Goal: Check status: Check status

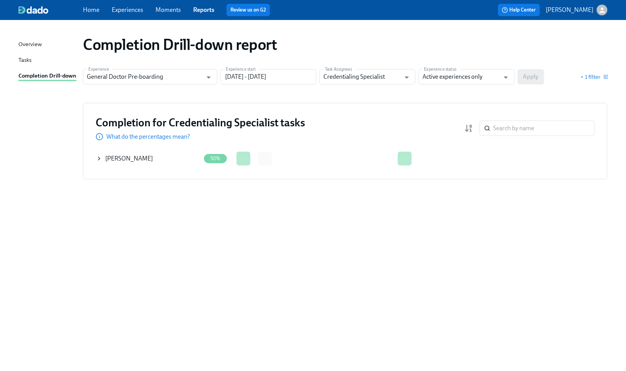
click at [102, 159] on icon at bounding box center [99, 158] width 6 height 6
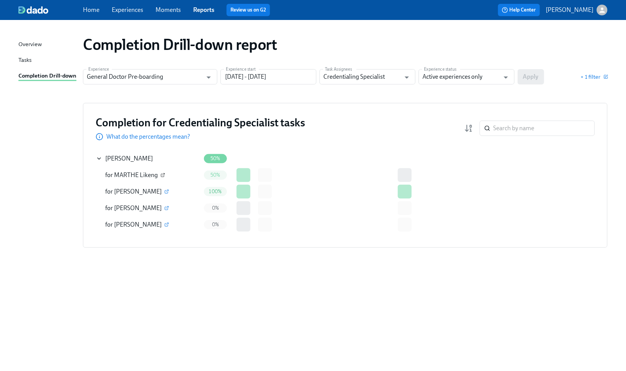
click at [164, 174] on icon "button" at bounding box center [163, 173] width 1 height 1
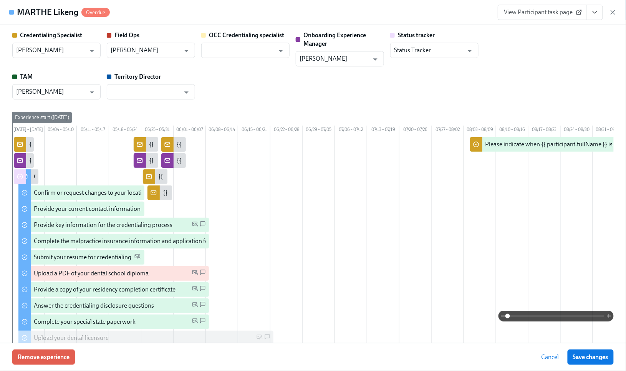
type input "[PERSON_NAME]"
type input "Status Tracker"
type input "[PERSON_NAME]"
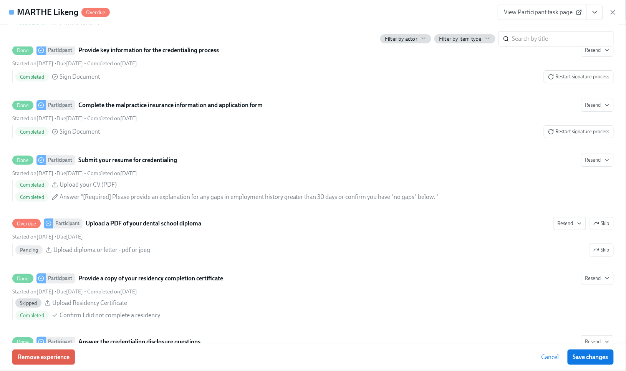
scroll to position [921, 0]
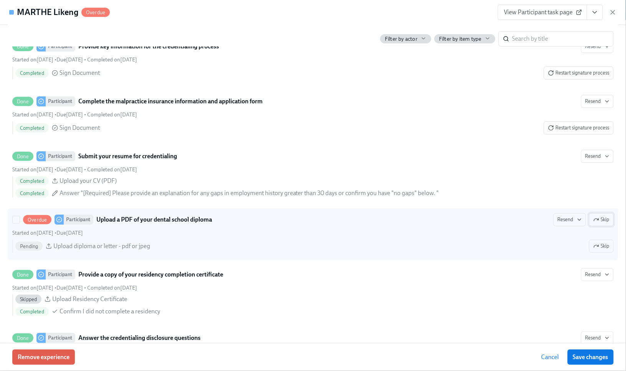
click at [593, 223] on icon "button" at bounding box center [596, 219] width 6 height 6
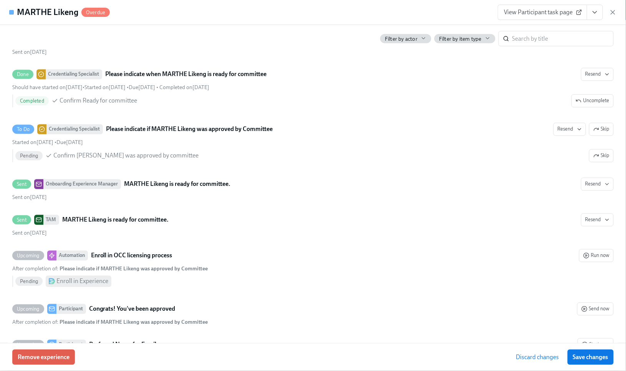
scroll to position [2303, 0]
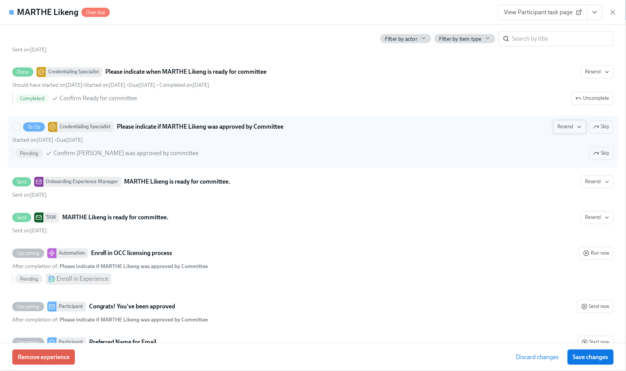
click at [557, 131] on span "Resend" at bounding box center [569, 127] width 24 height 8
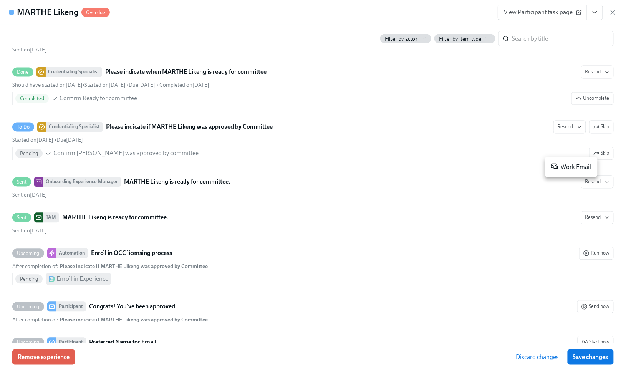
click at [572, 168] on div "Work Email" at bounding box center [571, 166] width 40 height 9
click at [450, 362] on div "Remove experience Discard changes Save changes" at bounding box center [313, 357] width 626 height 28
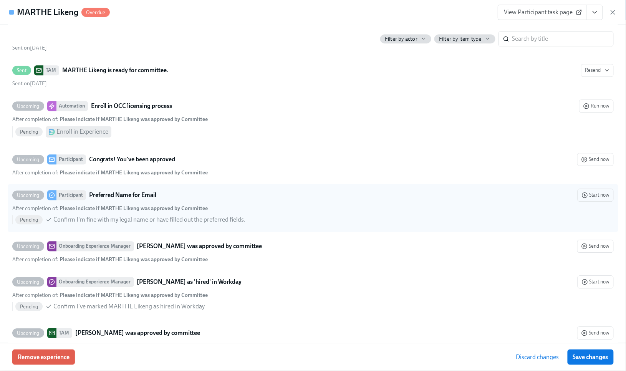
scroll to position [2456, 0]
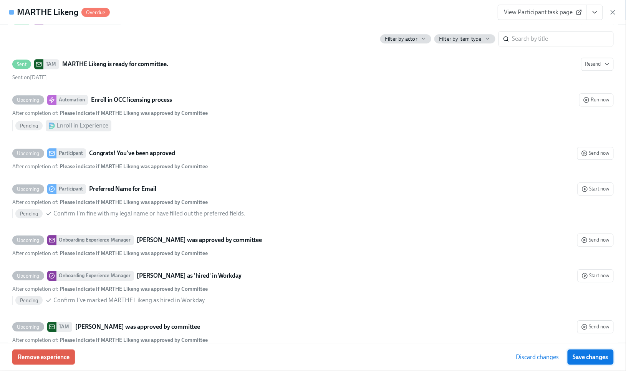
click at [596, 354] on span "Save changes" at bounding box center [590, 357] width 35 height 8
click at [614, 13] on icon "button" at bounding box center [613, 12] width 8 height 8
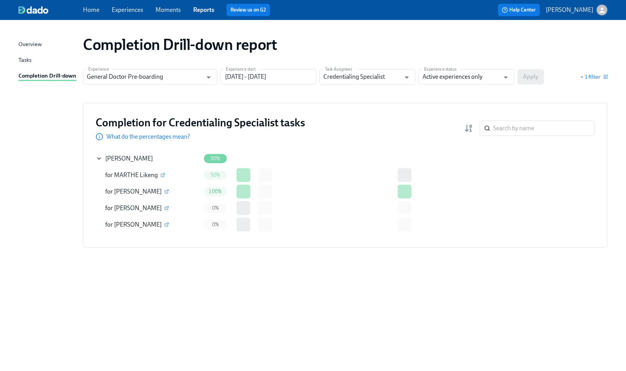
click at [592, 350] on div "Completion Drill-down report Experience General Doctor Pre-boarding Experience …" at bounding box center [312, 190] width 589 height 323
click at [162, 174] on icon "button" at bounding box center [162, 175] width 3 height 3
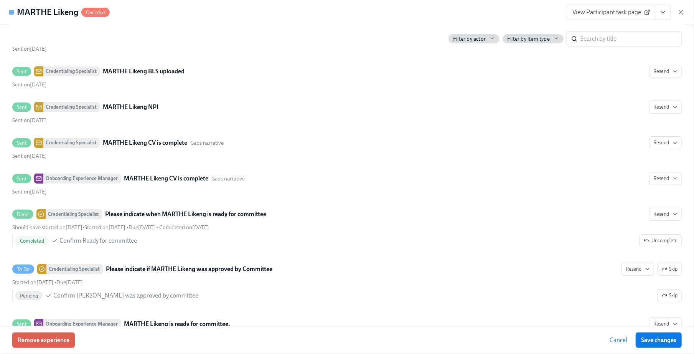
scroll to position [2200, 0]
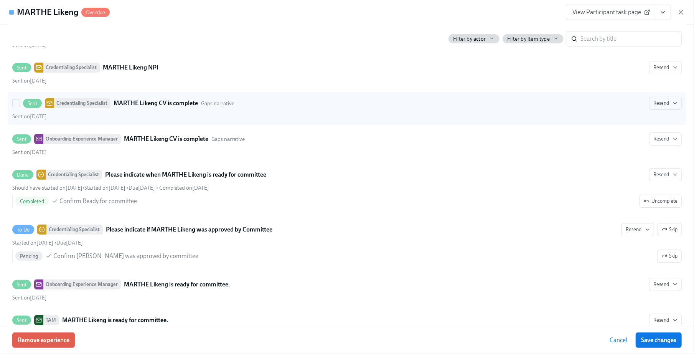
click at [375, 120] on div "Sent on May 29th" at bounding box center [347, 116] width 670 height 7
click at [20, 107] on input "Sent Credentialing Specialist MARTHE Likeng CV is complete Gaps narrative Resen…" at bounding box center [16, 103] width 7 height 7
checkbox input "true"
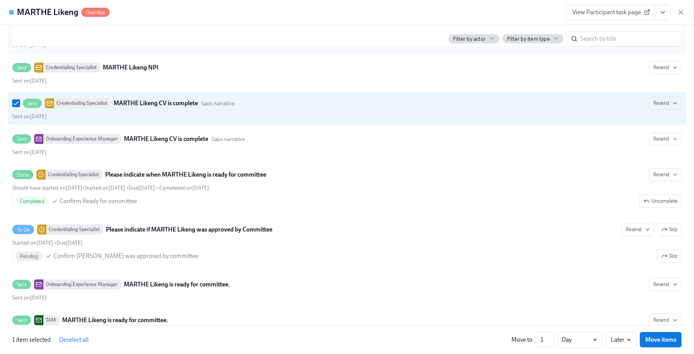
click at [613, 53] on label "Sent Credentialing Specialist MARTHE Likeng BLS uploaded Resend Sent on May 25th" at bounding box center [347, 37] width 679 height 33
click at [20, 35] on input "Sent Credentialing Specialist MARTHE Likeng BLS uploaded Resend Sent on May 25th" at bounding box center [16, 31] width 7 height 7
checkbox input "true"
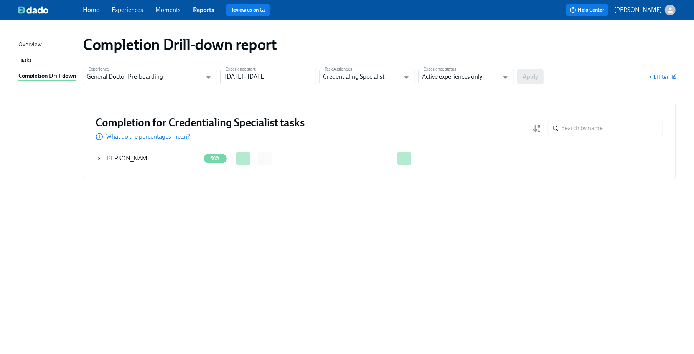
click at [5, 335] on div "Overview Tasks Completion Drill-down Completion Drill-down report Experience Ge…" at bounding box center [347, 187] width 694 height 334
click at [101, 159] on icon at bounding box center [99, 158] width 6 height 6
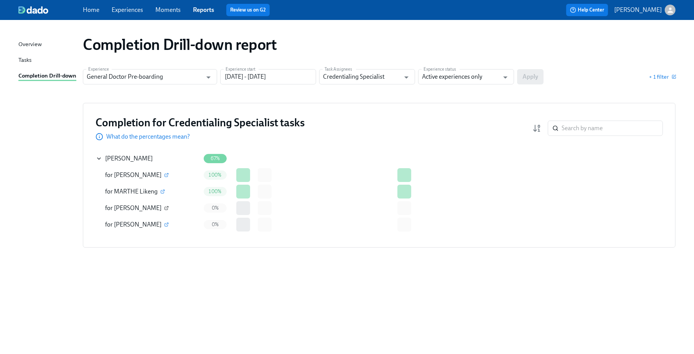
click at [169, 207] on icon "button" at bounding box center [166, 208] width 5 height 5
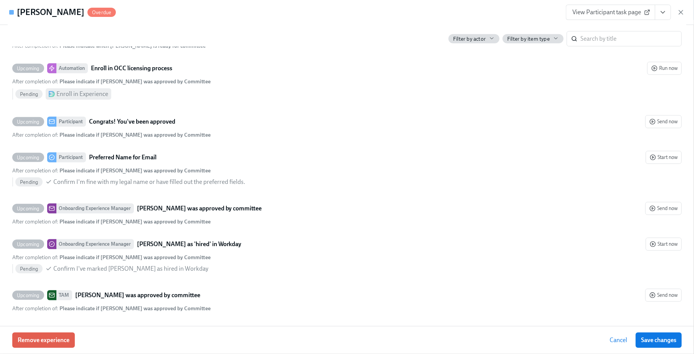
scroll to position [2473, 0]
click at [682, 11] on icon "button" at bounding box center [681, 12] width 8 height 8
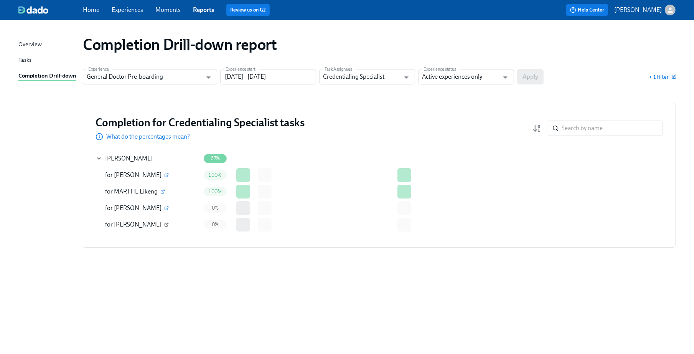
click at [164, 225] on icon "button" at bounding box center [166, 224] width 5 height 5
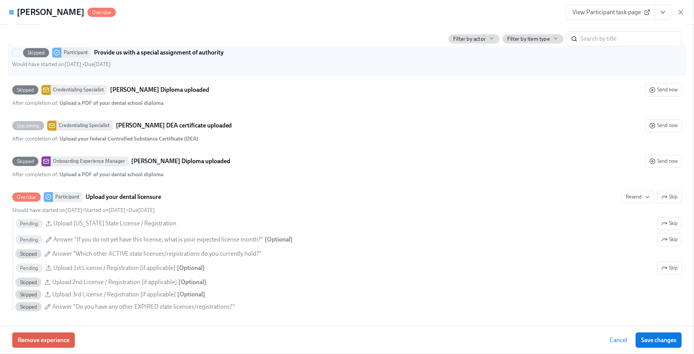
scroll to position [1586, 0]
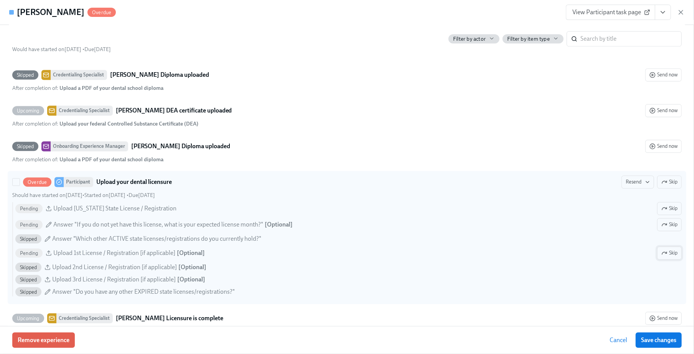
click at [662, 257] on span "Skip" at bounding box center [670, 253] width 16 height 8
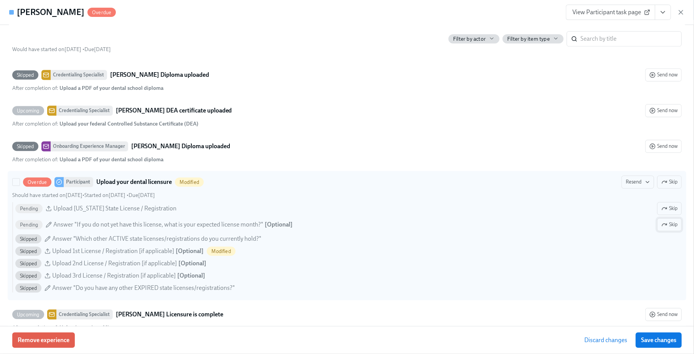
click at [662, 228] on span "Skip" at bounding box center [670, 225] width 16 height 8
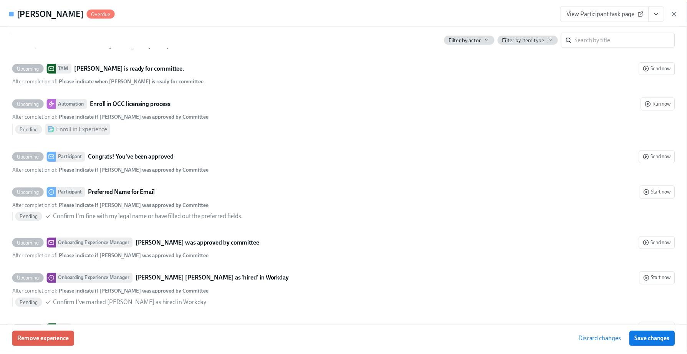
scroll to position [2280, 0]
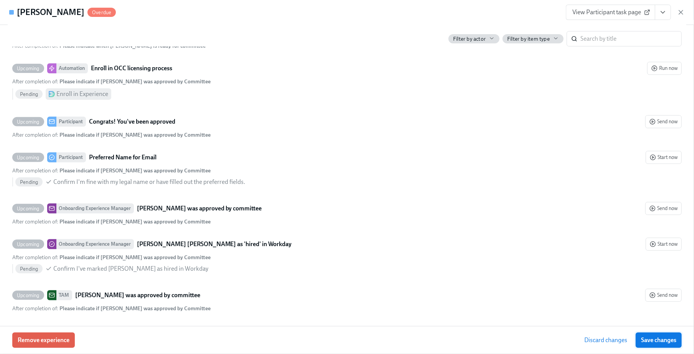
click at [656, 342] on span "Save changes" at bounding box center [658, 340] width 35 height 8
click at [679, 12] on icon "button" at bounding box center [681, 12] width 8 height 8
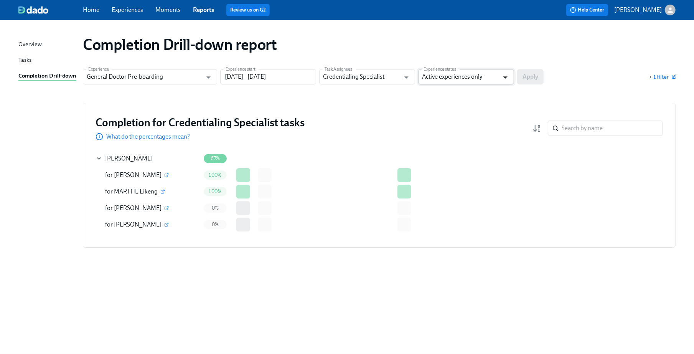
click at [504, 76] on icon "Open" at bounding box center [505, 77] width 10 height 10
click at [281, 72] on input "[DATE] - [DATE]" at bounding box center [268, 76] width 96 height 15
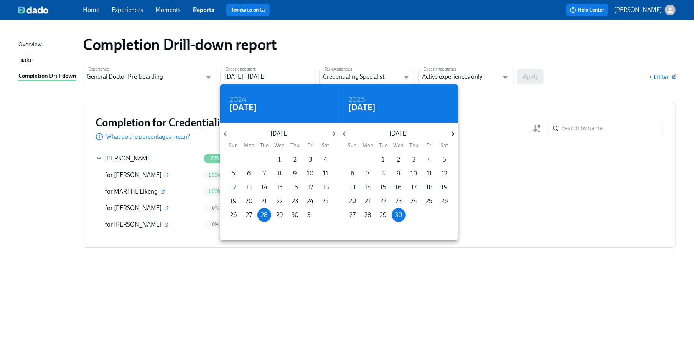
click at [451, 130] on icon "button" at bounding box center [453, 134] width 10 height 10
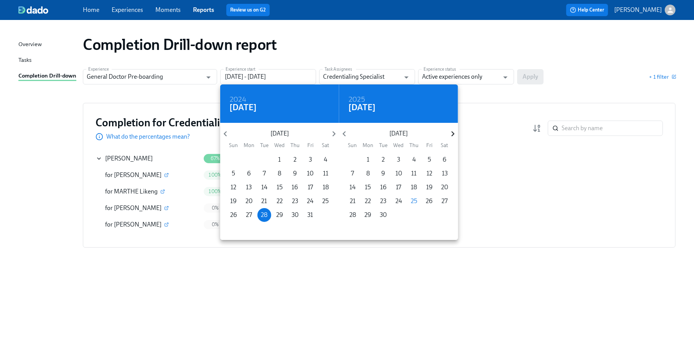
click at [451, 130] on icon "button" at bounding box center [453, 134] width 10 height 10
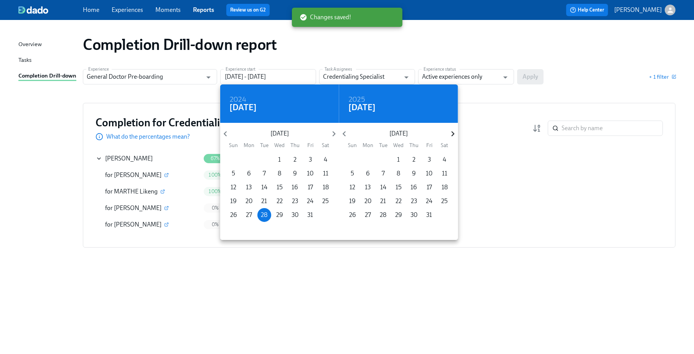
click at [451, 130] on icon "button" at bounding box center [453, 134] width 10 height 10
click at [444, 203] on p "28" at bounding box center [445, 201] width 7 height 8
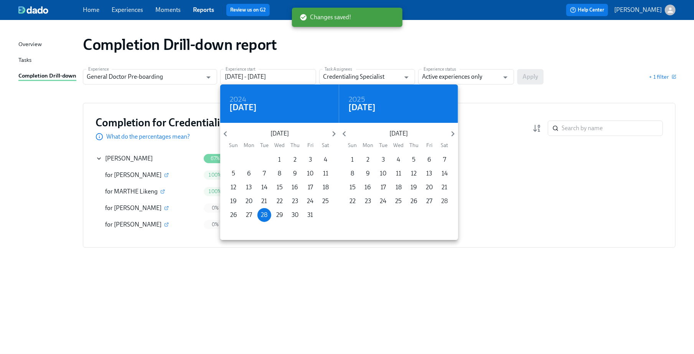
type input "[DATE] - [DATE]"
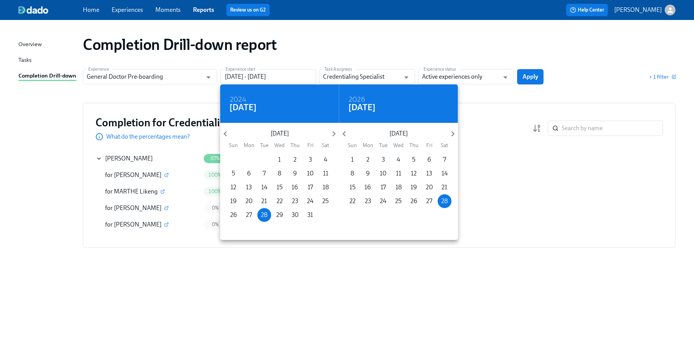
click at [527, 77] on div at bounding box center [347, 177] width 694 height 354
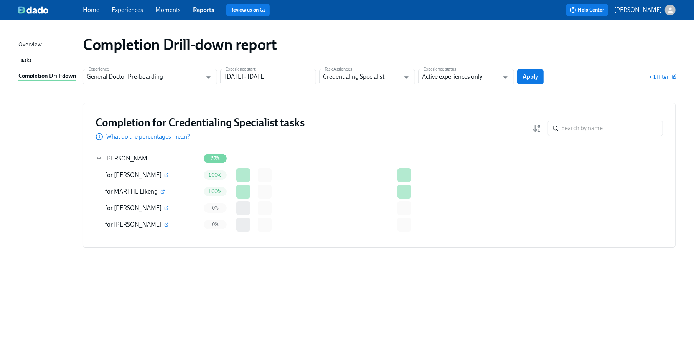
click at [527, 77] on span "Apply" at bounding box center [531, 77] width 16 height 8
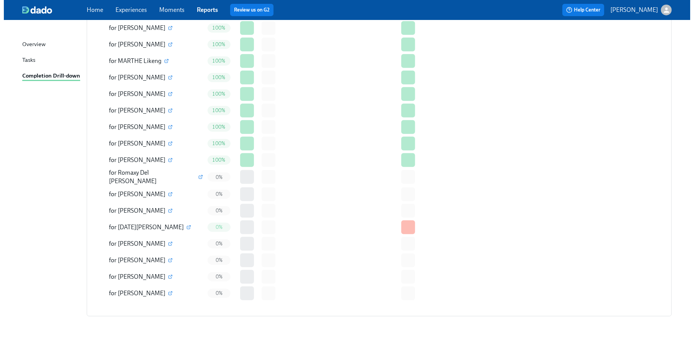
scroll to position [234, 0]
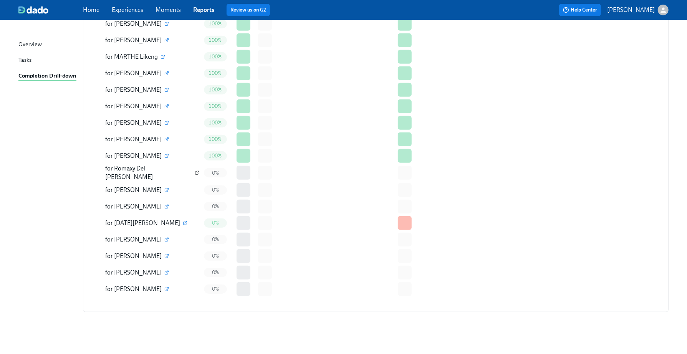
click at [195, 172] on icon "button" at bounding box center [197, 172] width 5 height 5
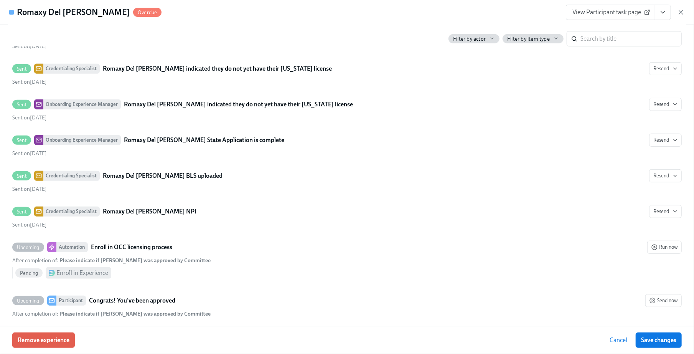
scroll to position [2365, 0]
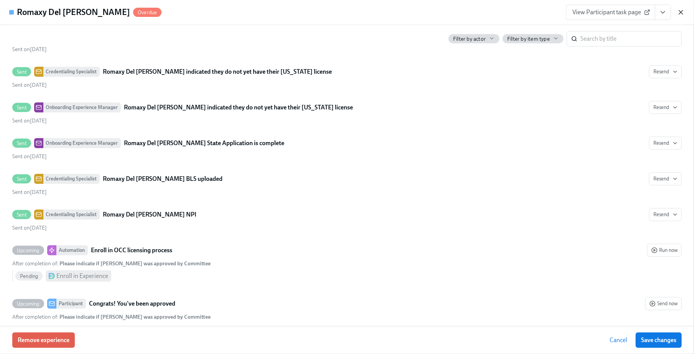
click at [681, 12] on icon "button" at bounding box center [681, 12] width 4 height 4
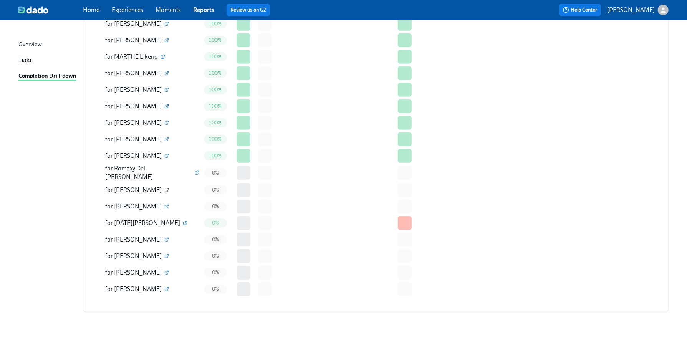
click at [164, 189] on icon "button" at bounding box center [166, 190] width 5 height 5
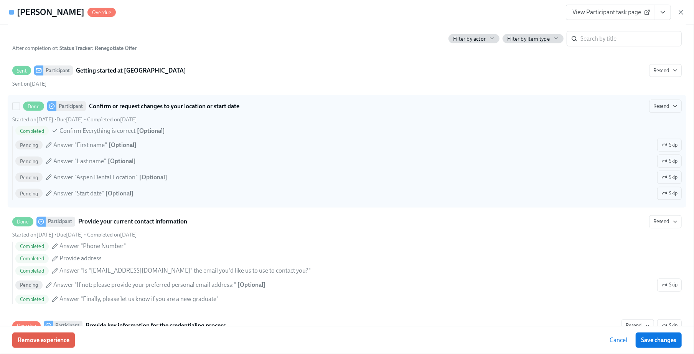
scroll to position [870, 0]
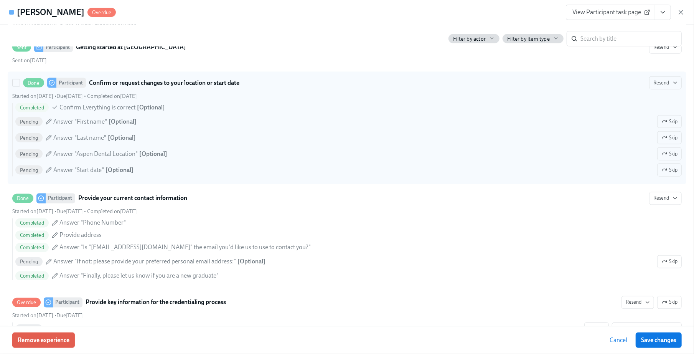
drag, startPoint x: 667, startPoint y: 186, endPoint x: 662, endPoint y: 175, distance: 11.5
click at [667, 174] on span "Skip" at bounding box center [670, 170] width 16 height 8
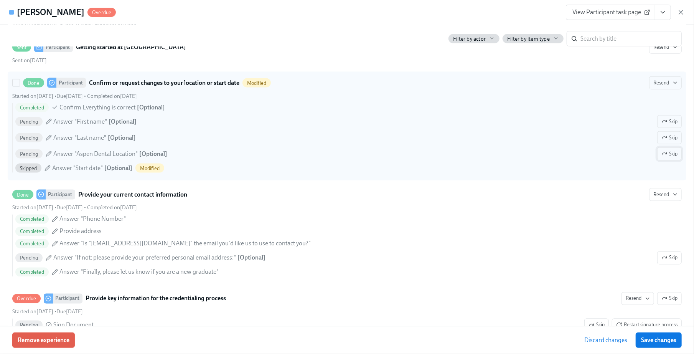
click at [662, 158] on span "Skip" at bounding box center [670, 154] width 16 height 8
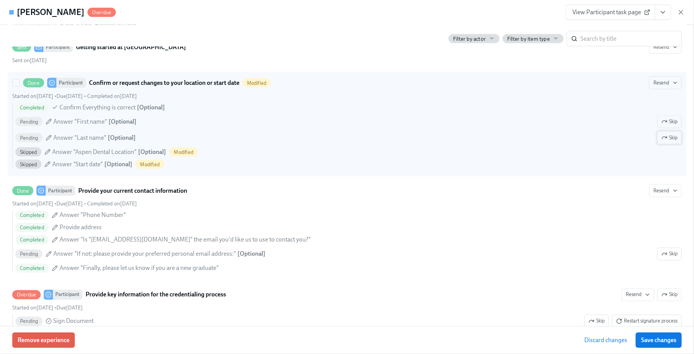
click at [662, 141] on icon "button" at bounding box center [665, 138] width 6 height 6
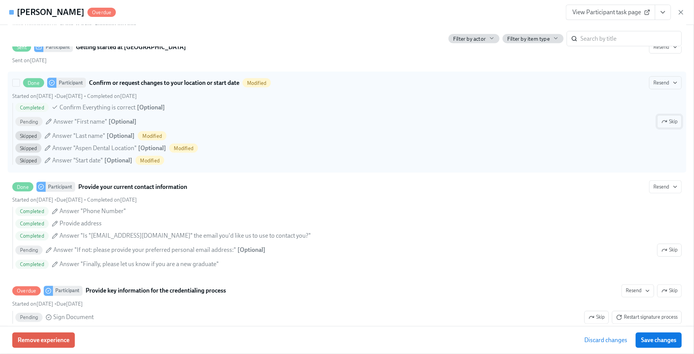
click at [662, 125] on icon "button" at bounding box center [665, 122] width 6 height 6
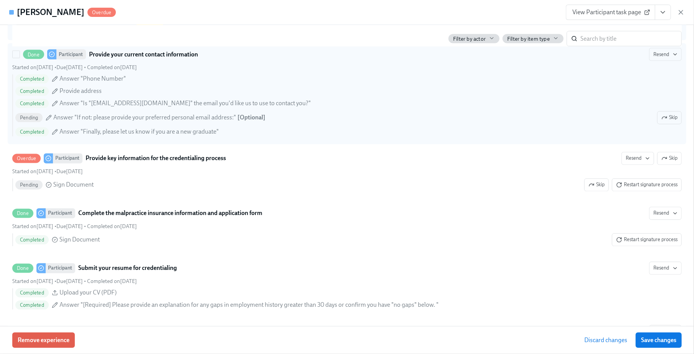
scroll to position [1023, 0]
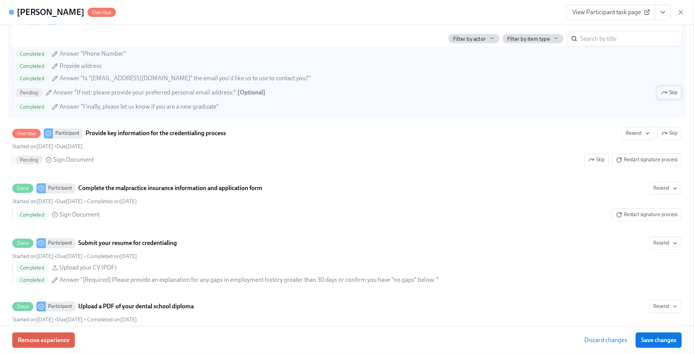
click at [662, 97] on span "Skip" at bounding box center [670, 93] width 16 height 8
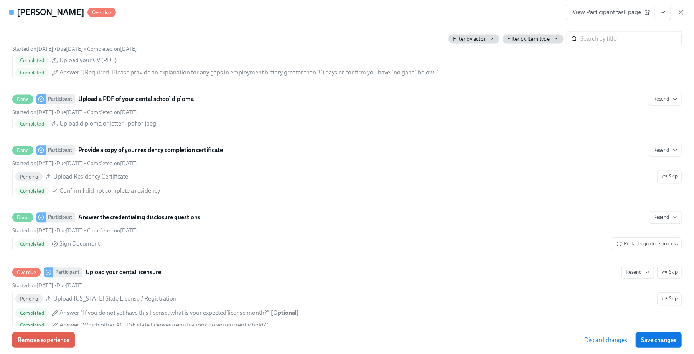
scroll to position [1228, 0]
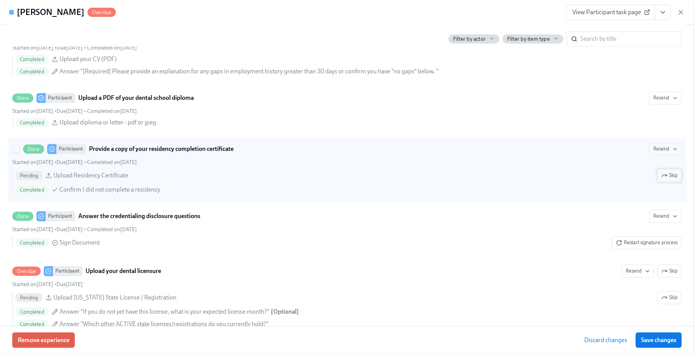
click at [662, 179] on span "Skip" at bounding box center [670, 176] width 16 height 8
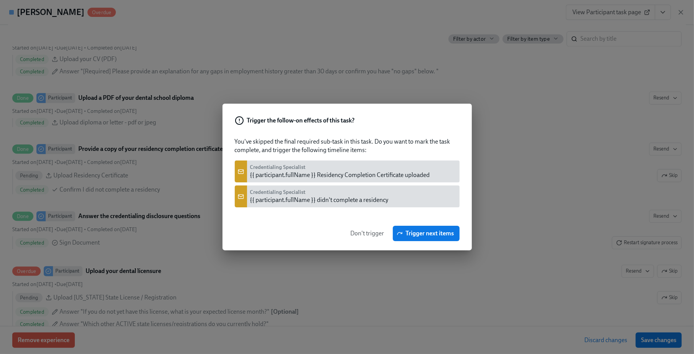
click at [365, 232] on span "Don't trigger" at bounding box center [368, 233] width 34 height 8
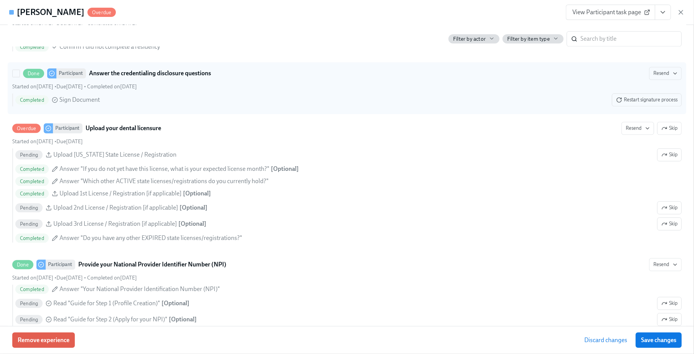
scroll to position [1382, 0]
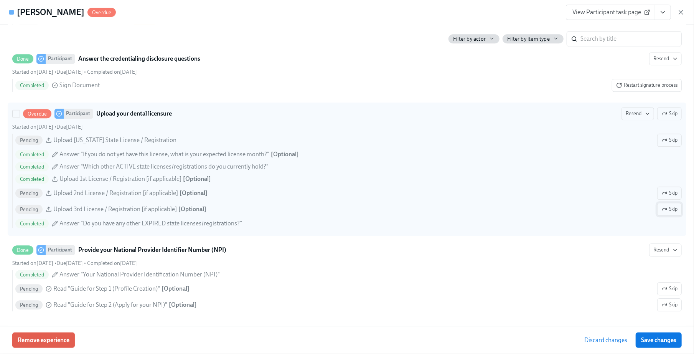
click at [662, 213] on span "Skip" at bounding box center [670, 209] width 16 height 8
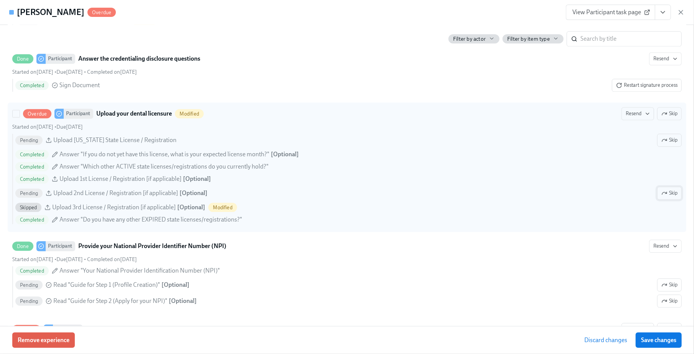
click at [668, 197] on span "Skip" at bounding box center [670, 193] width 16 height 8
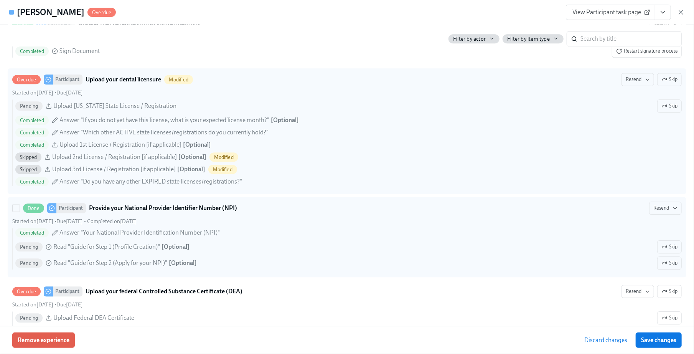
scroll to position [1433, 0]
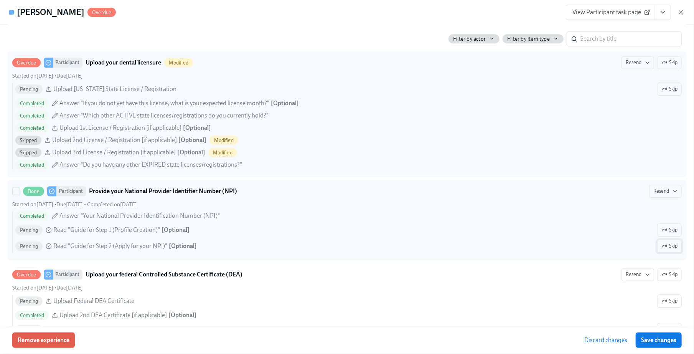
click at [665, 250] on span "Skip" at bounding box center [670, 246] width 16 height 8
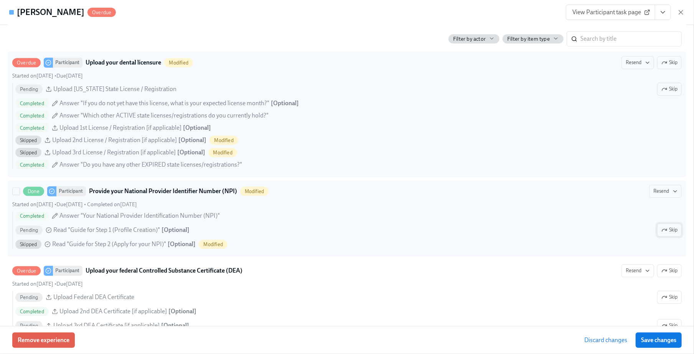
click at [662, 234] on span "Skip" at bounding box center [670, 230] width 16 height 8
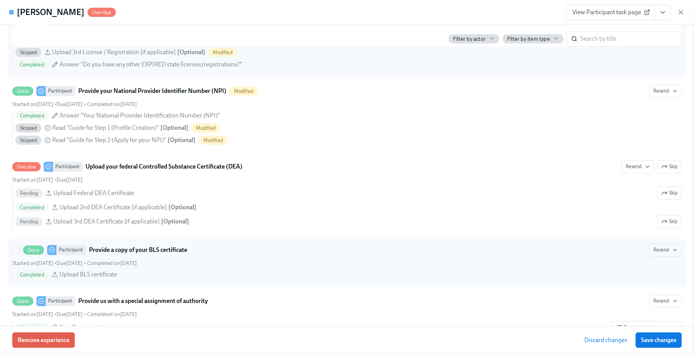
scroll to position [1535, 0]
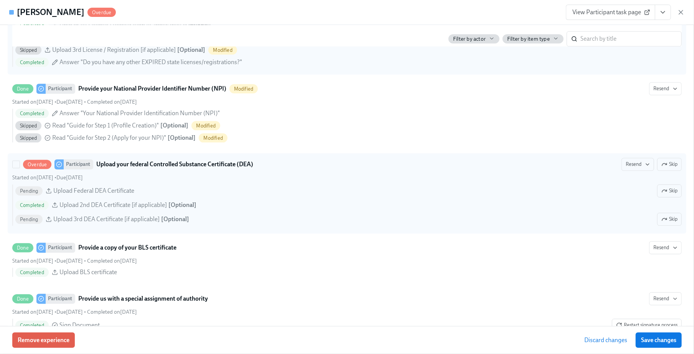
click at [664, 223] on span "Skip" at bounding box center [670, 219] width 16 height 8
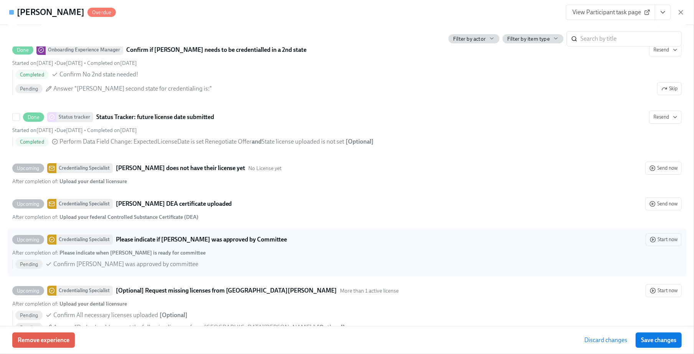
scroll to position [1893, 0]
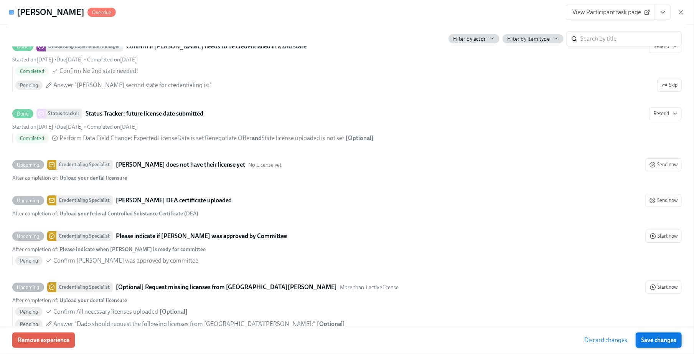
click at [664, 343] on span "Save changes" at bounding box center [658, 340] width 35 height 8
click at [680, 10] on icon "button" at bounding box center [681, 12] width 8 height 8
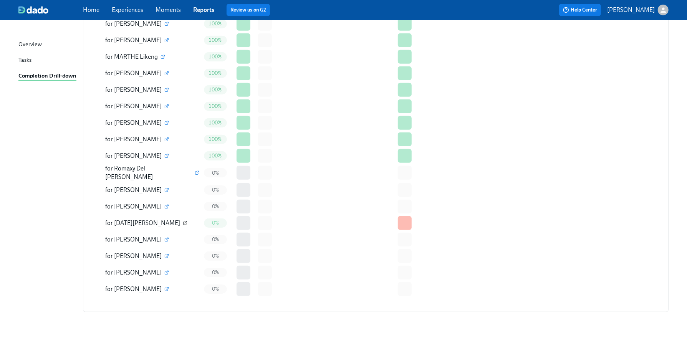
click at [183, 221] on icon "button" at bounding box center [185, 223] width 5 height 5
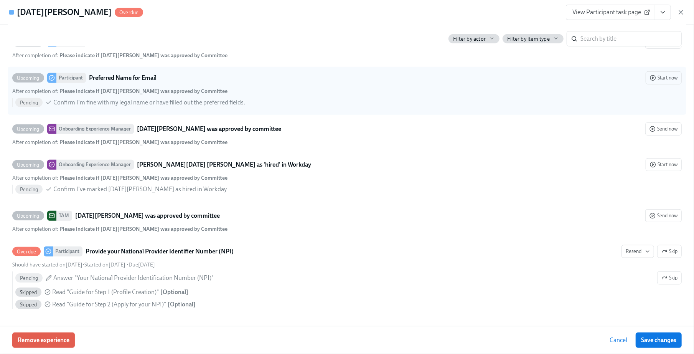
scroll to position [2518, 0]
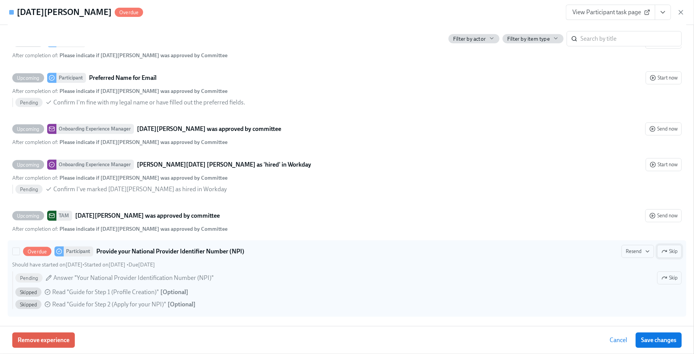
click at [662, 249] on span "Skip" at bounding box center [670, 252] width 16 height 8
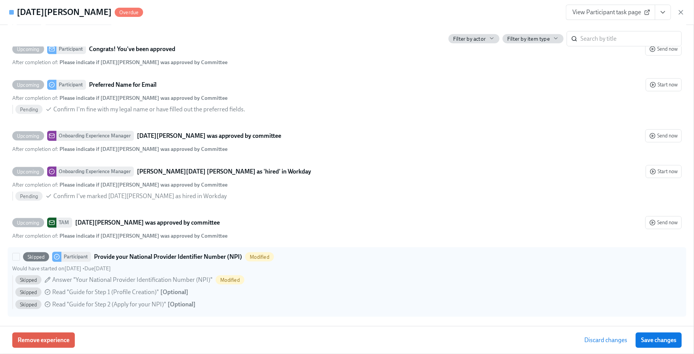
scroll to position [2511, 0]
click at [646, 340] on span "Save changes" at bounding box center [658, 340] width 35 height 8
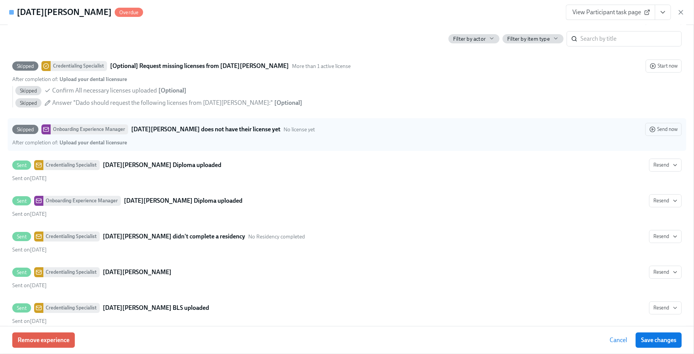
scroll to position [2204, 0]
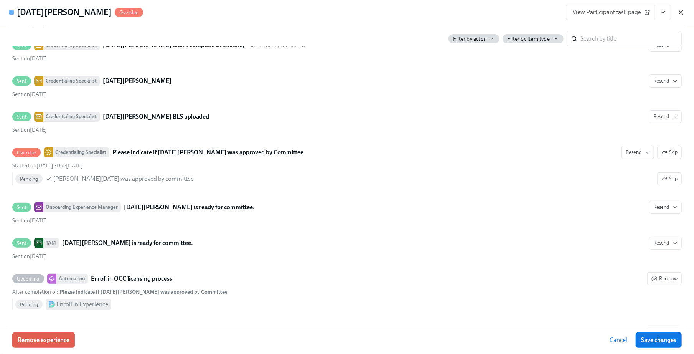
click at [682, 13] on icon "button" at bounding box center [681, 12] width 4 height 4
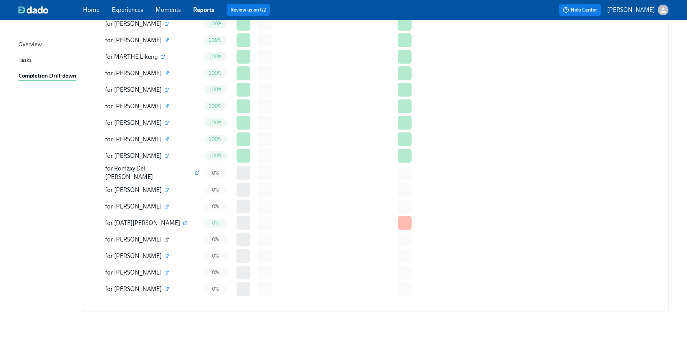
click at [165, 238] on icon "button" at bounding box center [166, 239] width 3 height 3
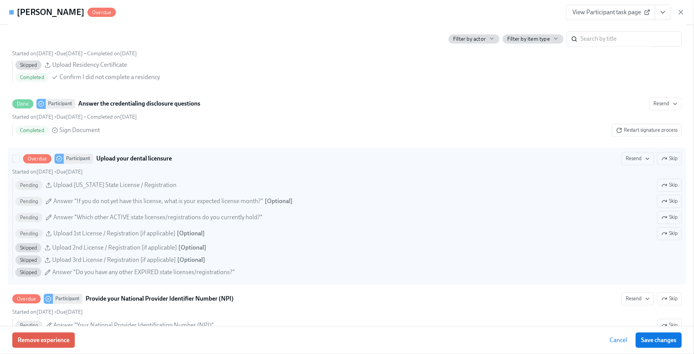
scroll to position [1126, 0]
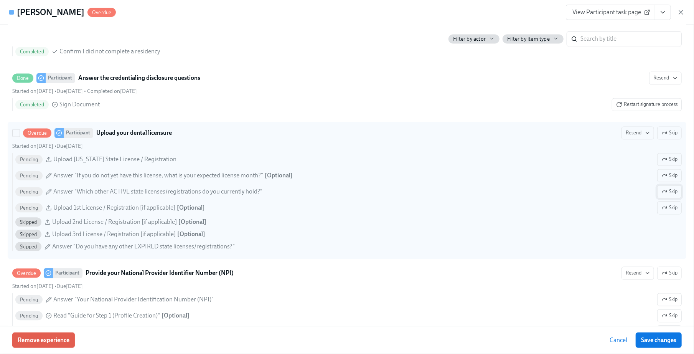
click at [662, 195] on span "Skip" at bounding box center [670, 192] width 16 height 8
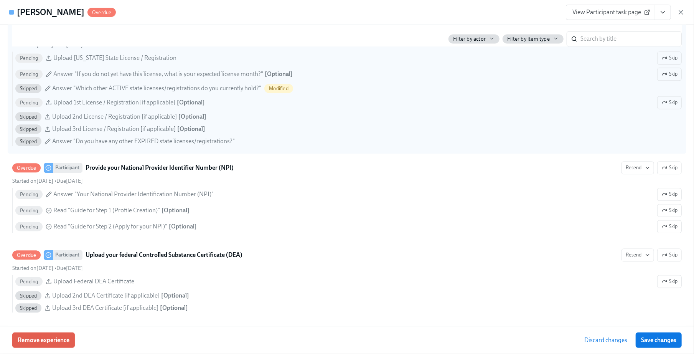
scroll to position [1228, 0]
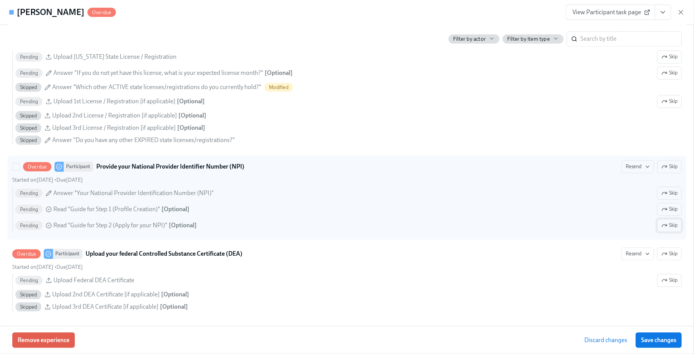
click at [667, 229] on span "Skip" at bounding box center [670, 225] width 16 height 8
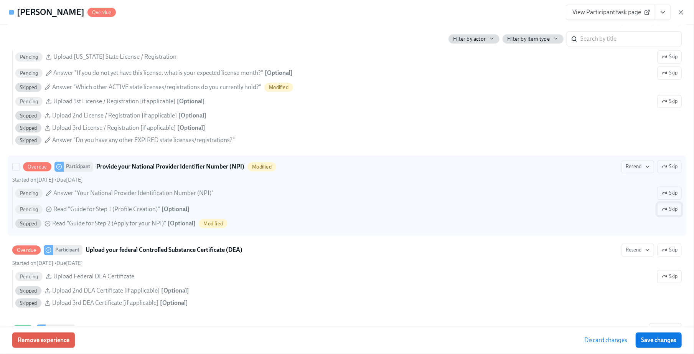
click at [665, 213] on span "Skip" at bounding box center [670, 209] width 16 height 8
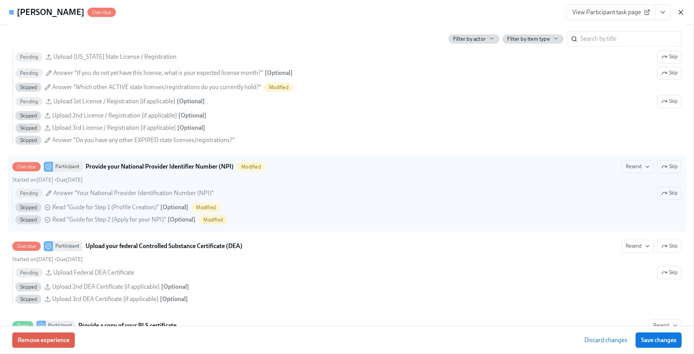
click at [682, 11] on icon "button" at bounding box center [681, 12] width 4 height 4
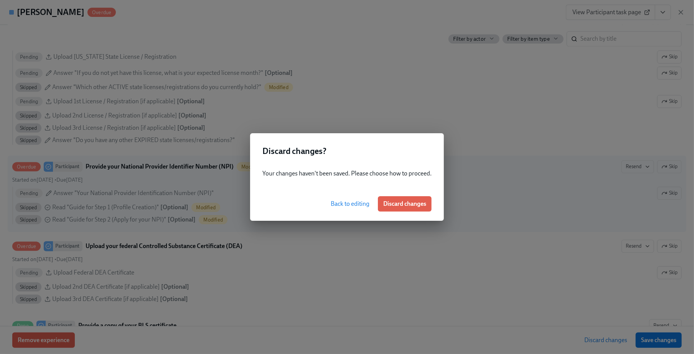
click at [481, 186] on div "Discard changes ? Your changes haven't been saved. Please choose how to proceed…" at bounding box center [347, 177] width 694 height 354
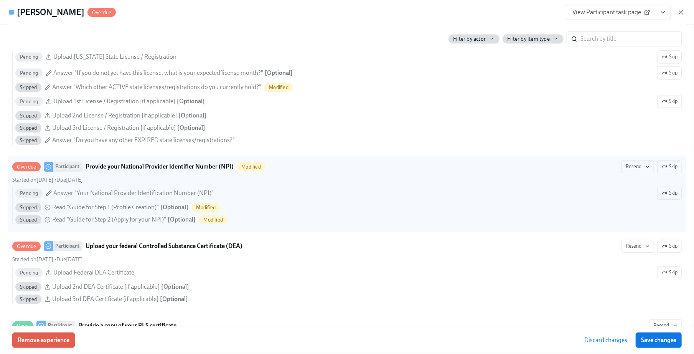
click at [654, 343] on span "Save changes" at bounding box center [658, 340] width 35 height 8
click at [679, 14] on icon "button" at bounding box center [681, 12] width 4 height 4
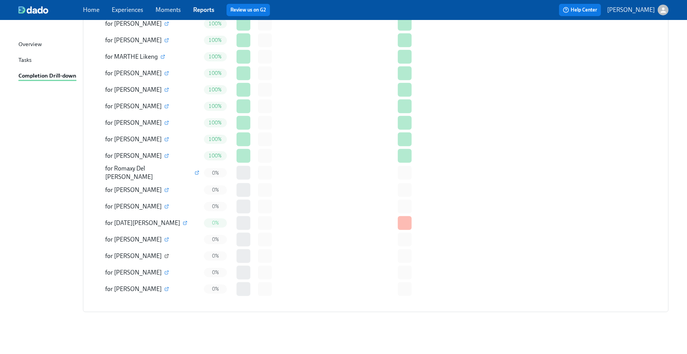
click at [166, 254] on icon "button" at bounding box center [167, 255] width 2 height 2
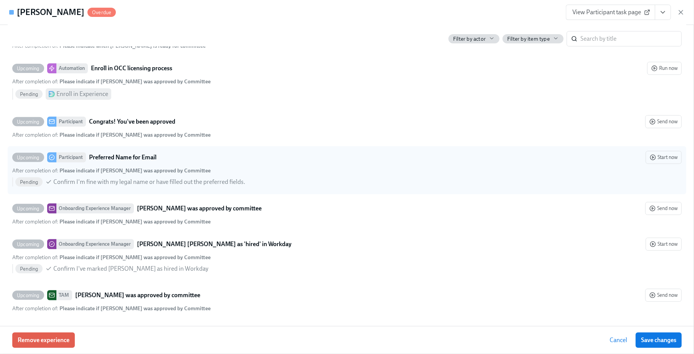
scroll to position [2280, 0]
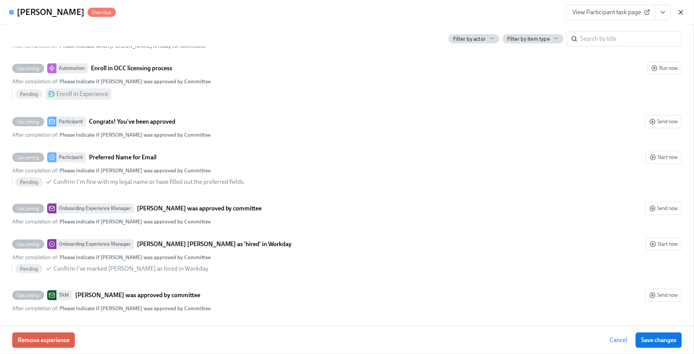
click at [682, 12] on icon "button" at bounding box center [681, 12] width 8 height 8
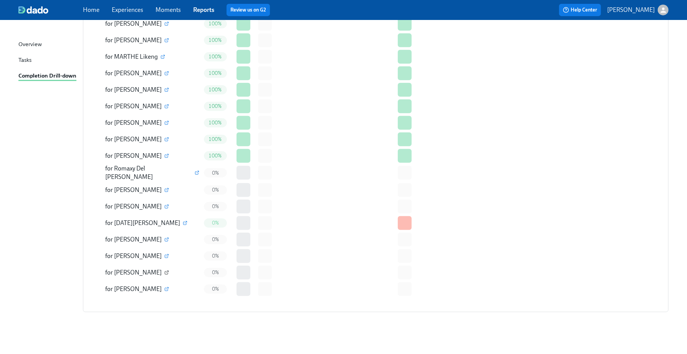
click at [165, 271] on icon "button" at bounding box center [166, 272] width 3 height 3
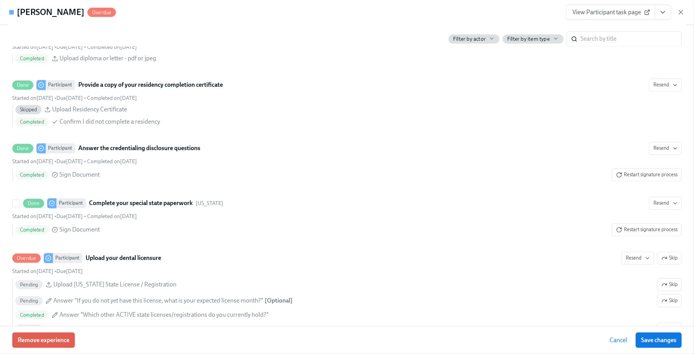
scroll to position [1126, 0]
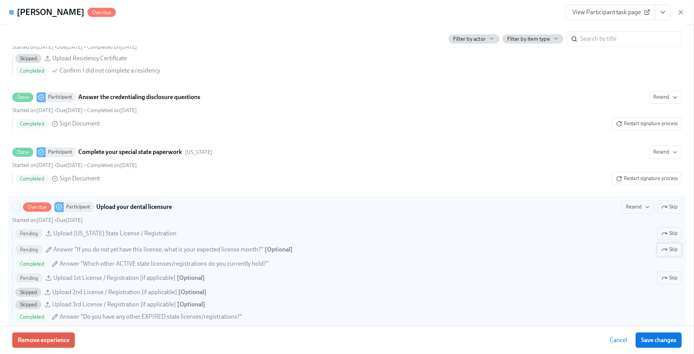
click at [662, 253] on span "Skip" at bounding box center [670, 250] width 16 height 8
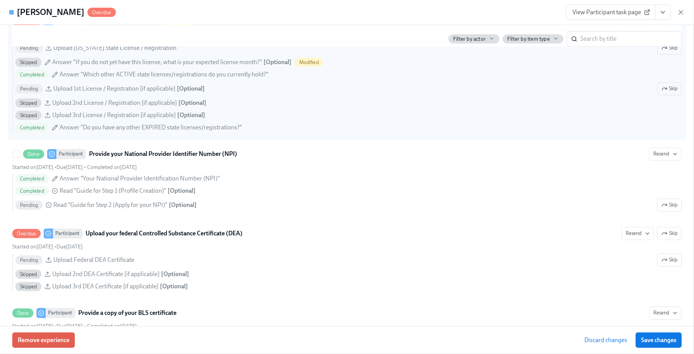
scroll to position [1382, 0]
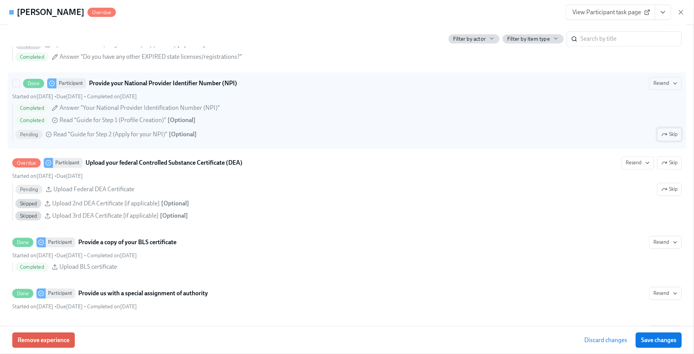
click at [662, 138] on span "Skip" at bounding box center [670, 134] width 16 height 8
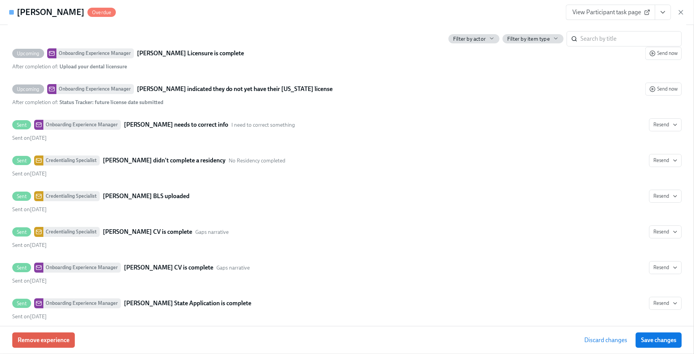
scroll to position [1893, 0]
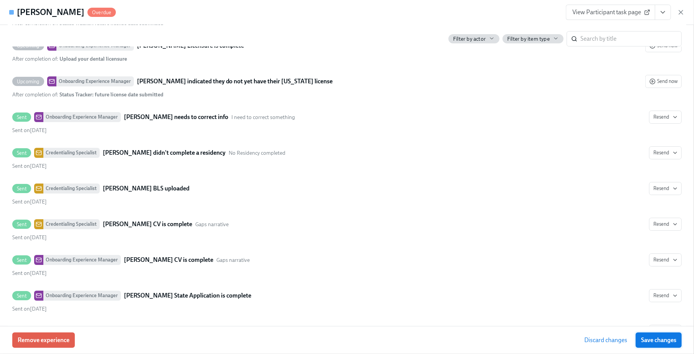
click at [653, 339] on span "Save changes" at bounding box center [658, 340] width 35 height 8
click at [681, 11] on icon "button" at bounding box center [681, 12] width 8 height 8
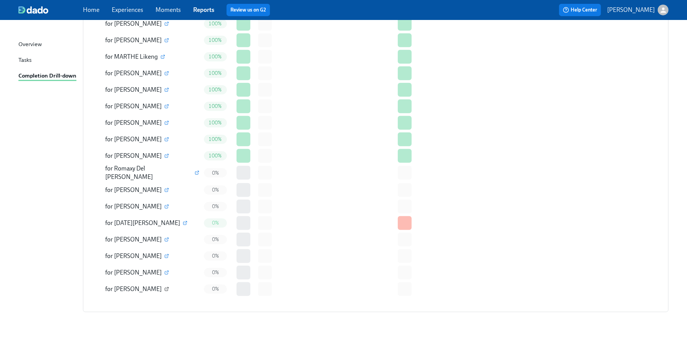
click at [169, 287] on icon "button" at bounding box center [166, 289] width 5 height 5
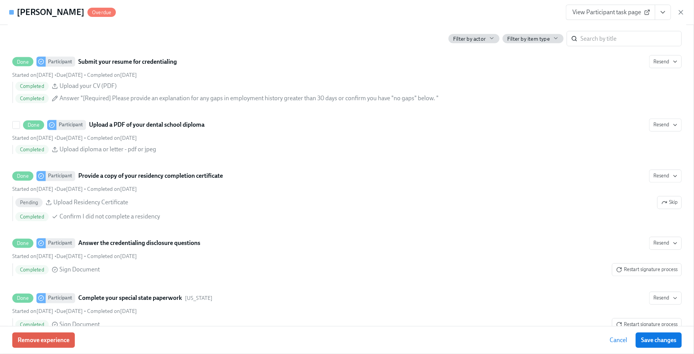
scroll to position [1023, 0]
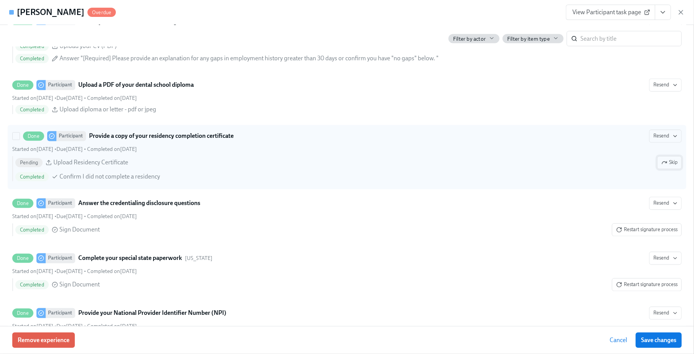
click at [666, 167] on span "Skip" at bounding box center [670, 163] width 16 height 8
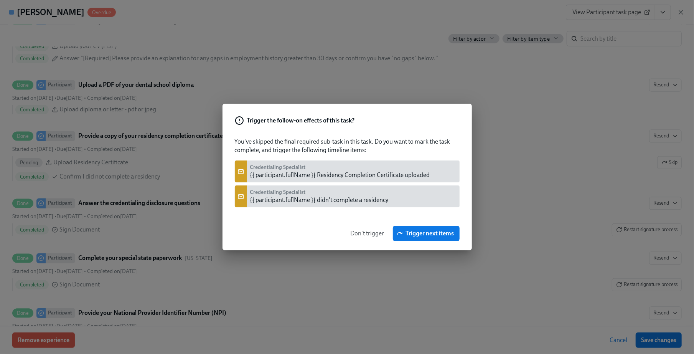
click at [353, 235] on span "Don't trigger" at bounding box center [368, 233] width 34 height 8
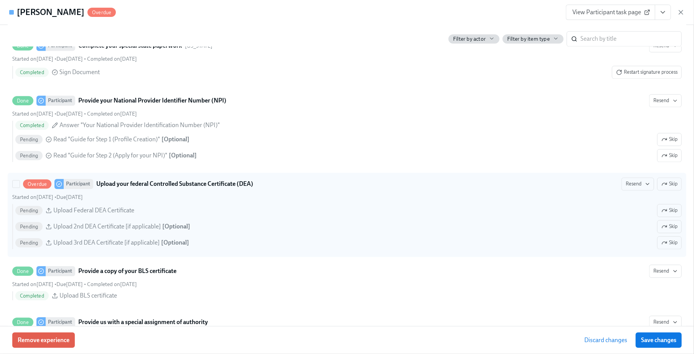
scroll to position [1228, 0]
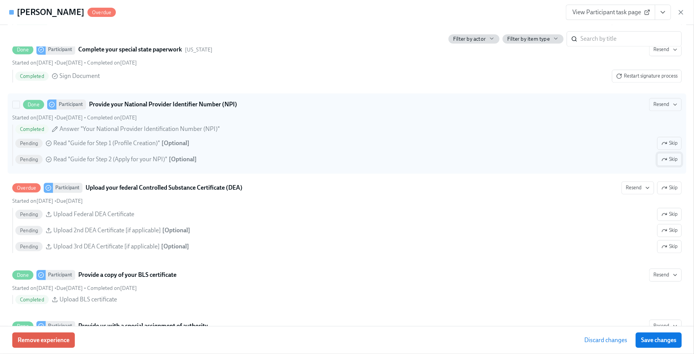
click at [657, 166] on button "Skip" at bounding box center [669, 159] width 25 height 13
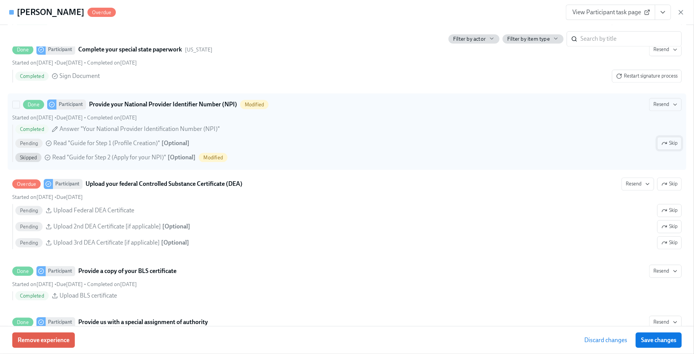
click at [662, 146] on icon "button" at bounding box center [665, 143] width 6 height 6
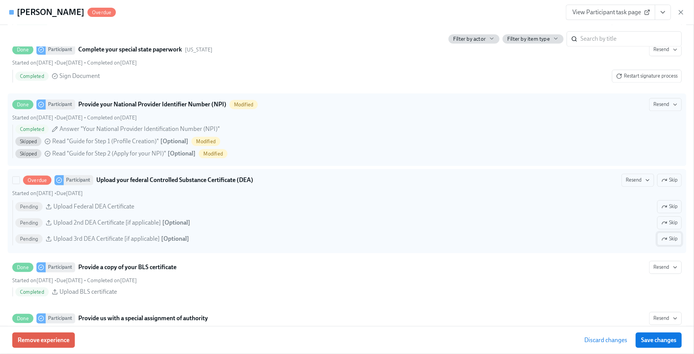
click at [669, 243] on span "Skip" at bounding box center [670, 239] width 16 height 8
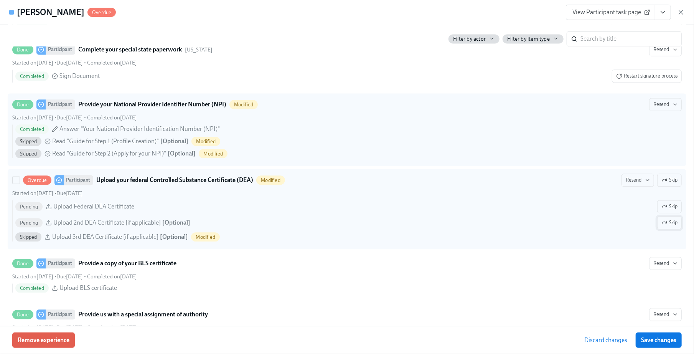
click at [663, 226] on span "Skip" at bounding box center [670, 223] width 16 height 8
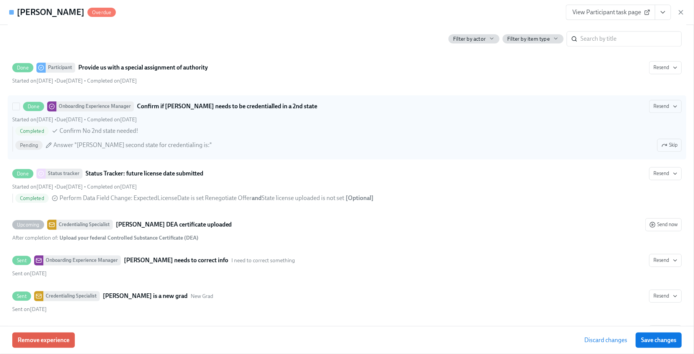
scroll to position [1484, 0]
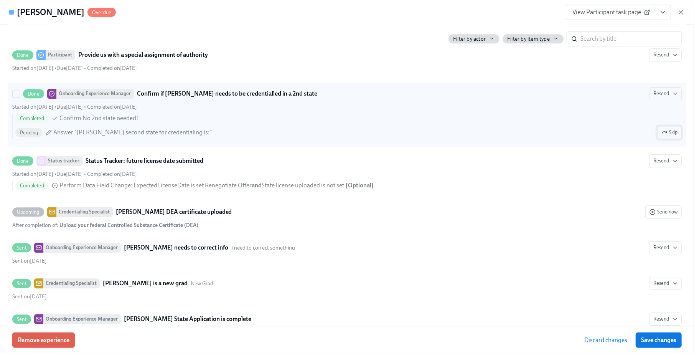
click at [670, 136] on span "Skip" at bounding box center [670, 133] width 16 height 8
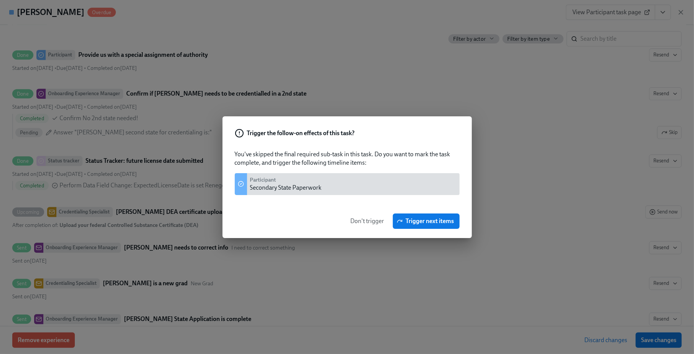
click at [357, 217] on span "Don't trigger" at bounding box center [368, 221] width 34 height 8
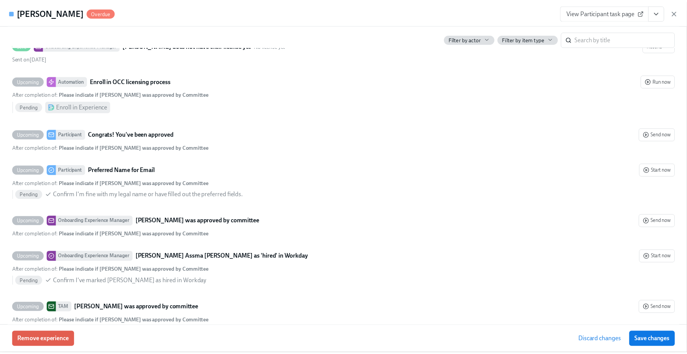
scroll to position [2455, 0]
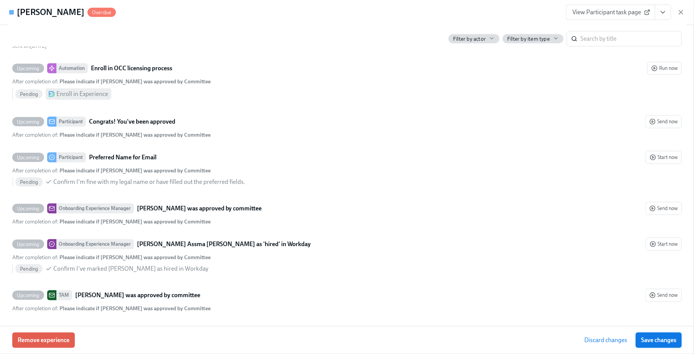
click at [659, 341] on span "Save changes" at bounding box center [658, 340] width 35 height 8
click at [682, 13] on icon "button" at bounding box center [681, 12] width 4 height 4
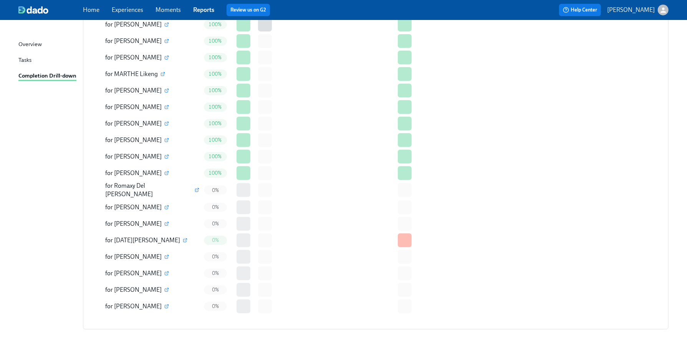
scroll to position [234, 0]
